Goal: Task Accomplishment & Management: Use online tool/utility

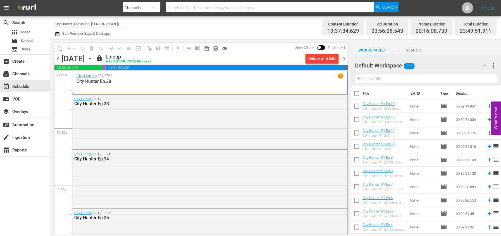
scroll to position [1472, 0]
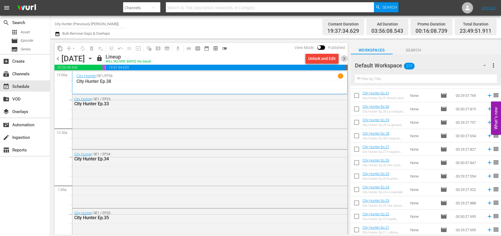
click at [344, 59] on span "chevron_right" at bounding box center [344, 58] width 7 height 7
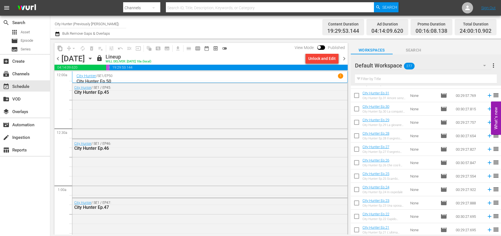
click at [344, 59] on span "chevron_right" at bounding box center [344, 58] width 7 height 7
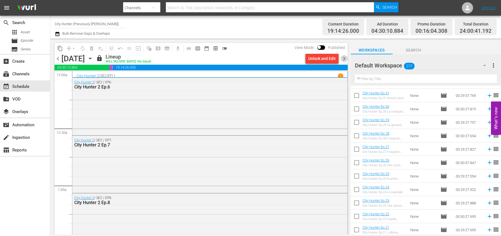
click at [344, 59] on span "chevron_right" at bounding box center [344, 58] width 7 height 7
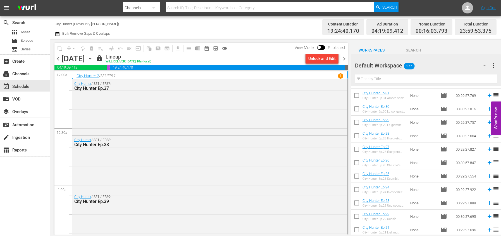
click at [344, 59] on span "chevron_right" at bounding box center [344, 58] width 7 height 7
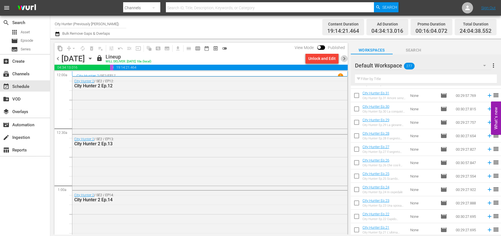
click at [344, 59] on span "chevron_right" at bounding box center [344, 58] width 7 height 7
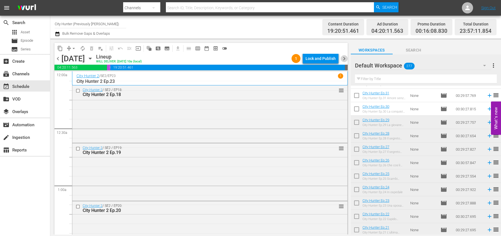
click at [344, 59] on span "chevron_right" at bounding box center [344, 58] width 7 height 7
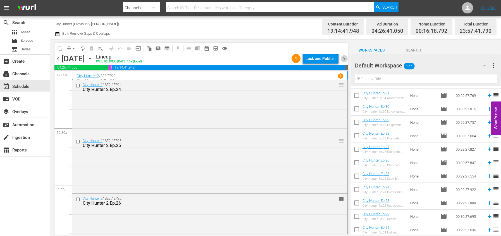
click at [344, 59] on span "chevron_right" at bounding box center [344, 58] width 7 height 7
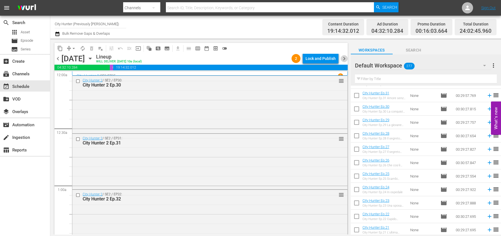
click at [344, 59] on span "chevron_right" at bounding box center [344, 58] width 7 height 7
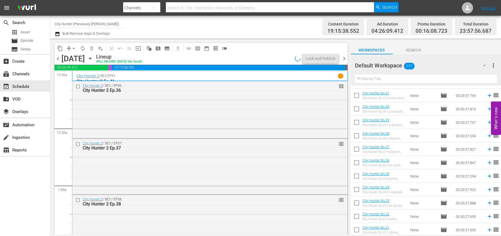
click at [344, 59] on span "chevron_right" at bounding box center [344, 58] width 7 height 7
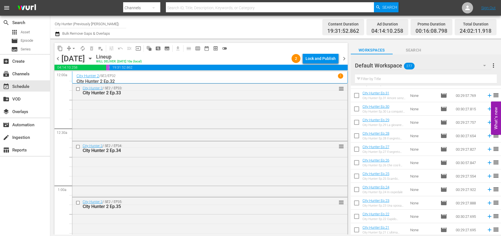
click at [344, 59] on span "chevron_right" at bounding box center [344, 58] width 7 height 7
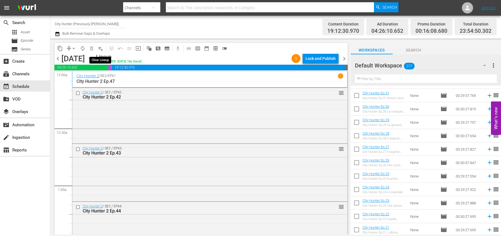
click at [101, 48] on span "playlist_remove_outlined" at bounding box center [101, 49] width 6 height 6
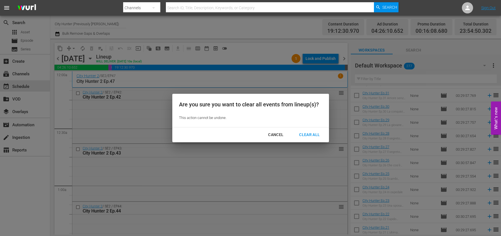
click at [309, 134] on div "Clear All" at bounding box center [310, 134] width 30 height 7
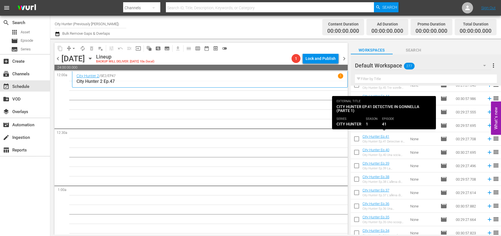
scroll to position [1292, 0]
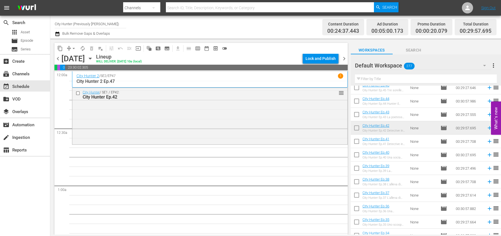
drag, startPoint x: 401, startPoint y: 128, endPoint x: 259, endPoint y: 10, distance: 184.5
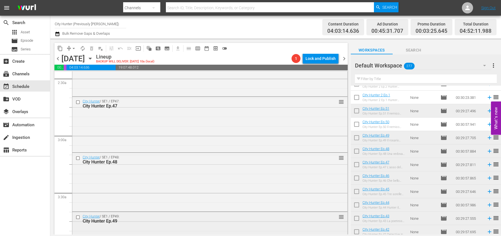
scroll to position [0, 0]
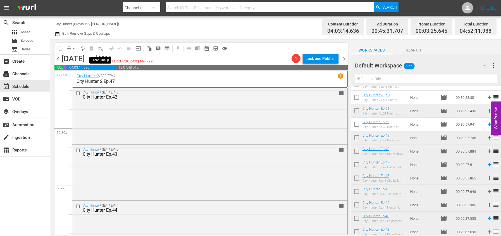
click at [98, 48] on span "playlist_remove_outlined" at bounding box center [101, 49] width 6 height 6
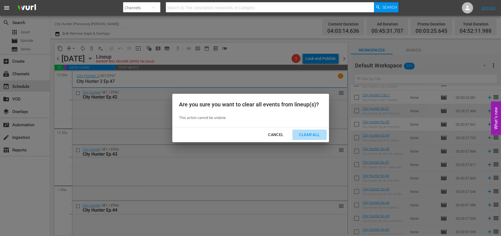
drag, startPoint x: 311, startPoint y: 136, endPoint x: 298, endPoint y: 132, distance: 14.0
click at [311, 136] on div "Clear All" at bounding box center [310, 134] width 30 height 7
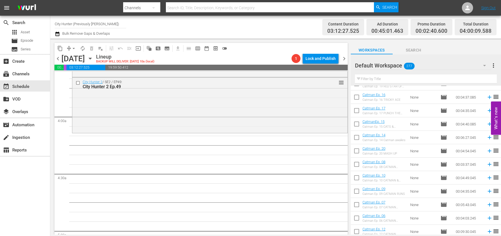
scroll to position [2022, 0]
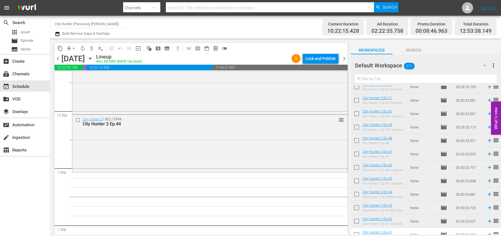
scroll to position [1410, 0]
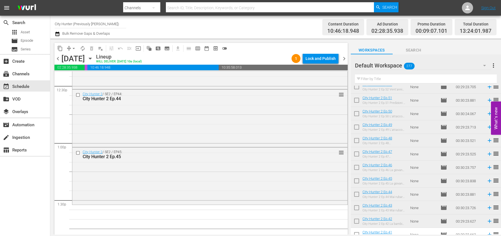
drag, startPoint x: 409, startPoint y: 183, endPoint x: 52, endPoint y: 0, distance: 400.7
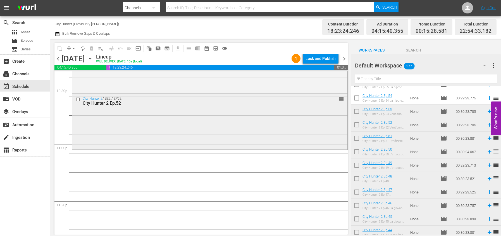
scroll to position [2561, 0]
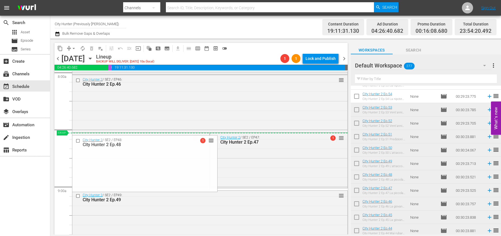
scroll to position [480, 0]
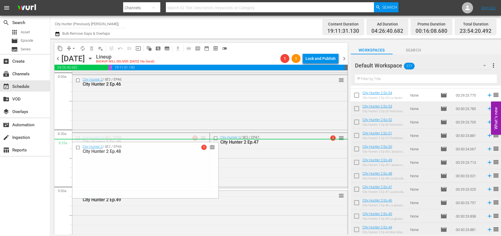
drag, startPoint x: 202, startPoint y: 137, endPoint x: 201, endPoint y: 147, distance: 9.5
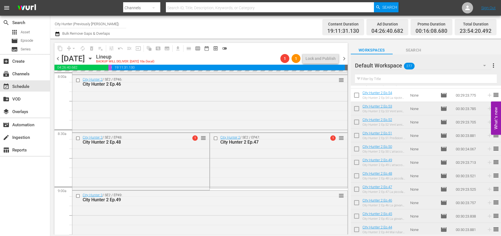
scroll to position [480, 0]
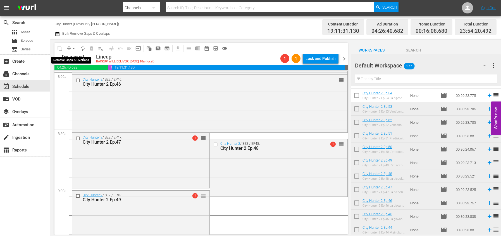
click at [74, 47] on span "arrow_drop_down" at bounding box center [74, 49] width 6 height 6
click at [79, 78] on li "Align to End of Previous Day" at bounding box center [74, 77] width 59 height 9
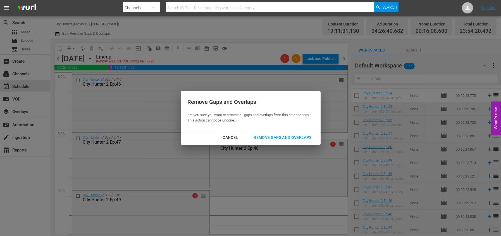
click at [286, 139] on div "Remove Gaps and Overlaps" at bounding box center [282, 137] width 67 height 7
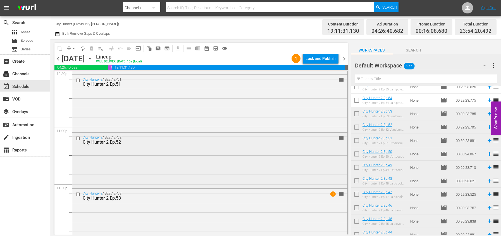
scroll to position [2578, 0]
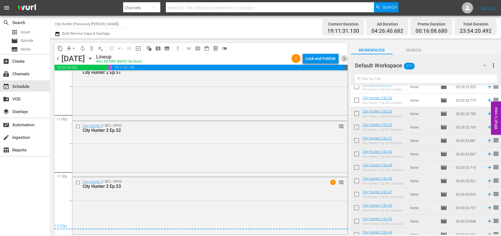
click at [344, 57] on span "chevron_right" at bounding box center [344, 58] width 7 height 7
